Goal: Navigation & Orientation: Locate item on page

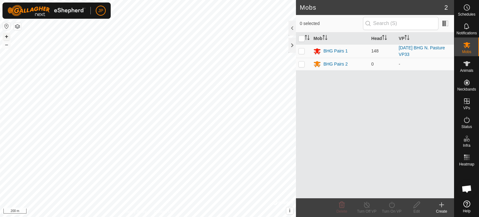
click at [4, 37] on button "+" at bounding box center [6, 36] width 7 height 7
click at [7, 43] on button "–" at bounding box center [6, 44] width 7 height 7
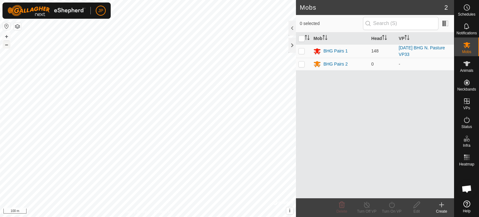
click at [6, 43] on button "–" at bounding box center [6, 44] width 7 height 7
click at [6, 35] on button "+" at bounding box center [6, 36] width 7 height 7
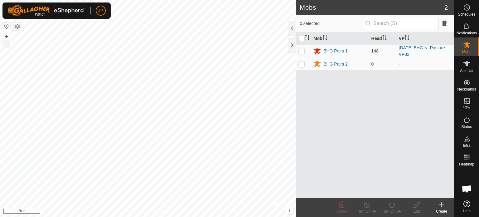
click at [7, 45] on button "–" at bounding box center [6, 44] width 7 height 7
